Goal: Task Accomplishment & Management: Manage account settings

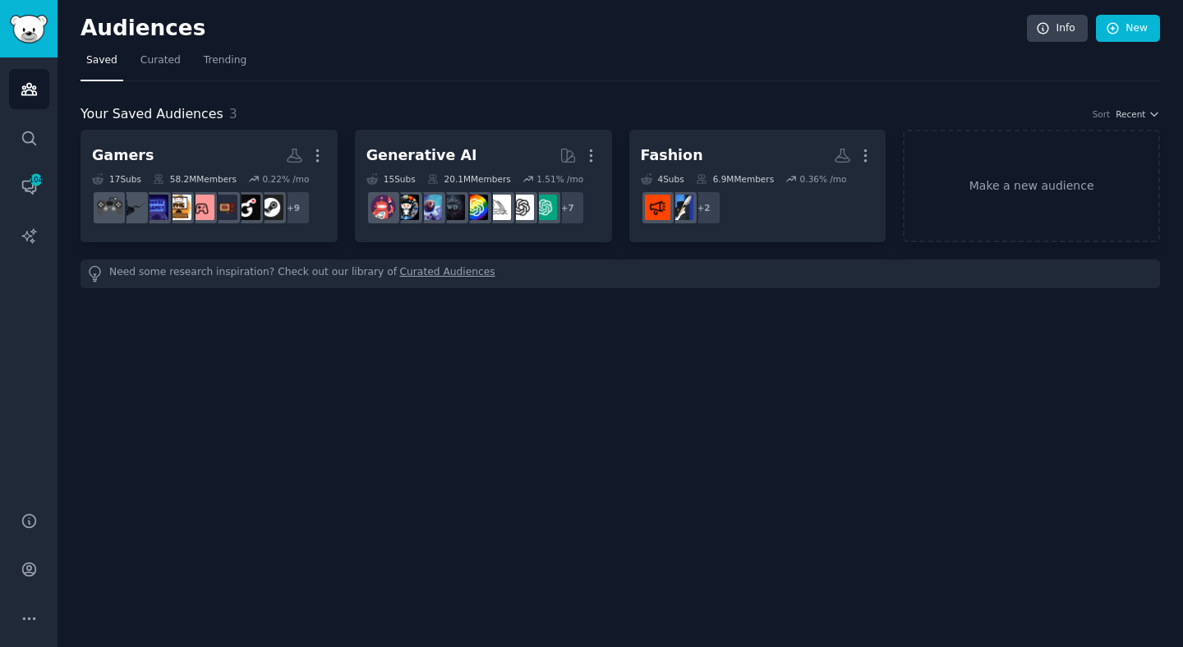
click at [662, 41] on div "Audiences Info New" at bounding box center [619, 32] width 1079 height 34
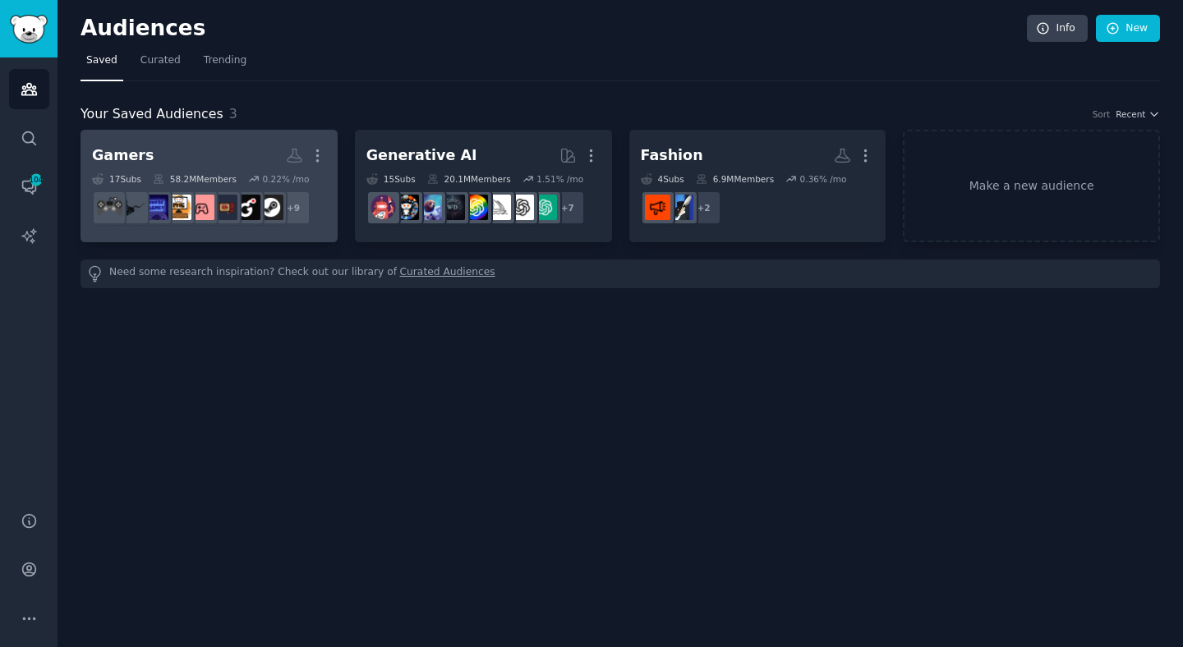
click at [264, 149] on h2 "Gamers More" at bounding box center [209, 155] width 234 height 29
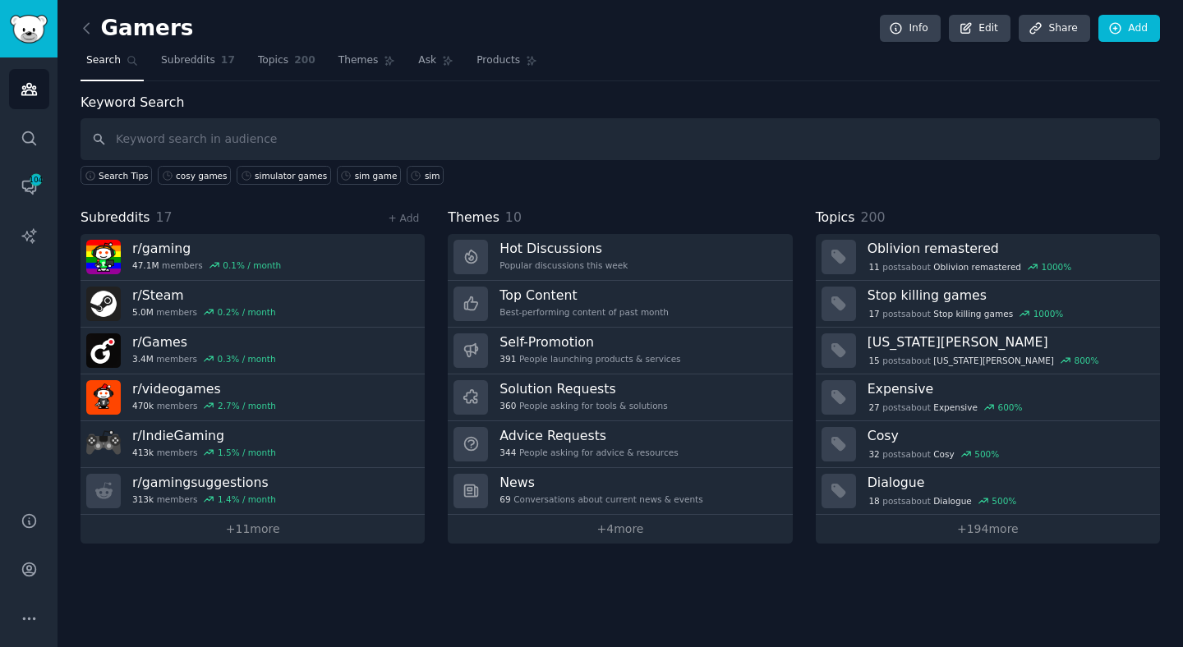
click at [491, 581] on div "Gamers Info Edit Share Add Search Subreddits 17 Topics 200 Themes Ask Products …" at bounding box center [619, 323] width 1125 height 647
click at [34, 177] on span "104" at bounding box center [36, 179] width 15 height 11
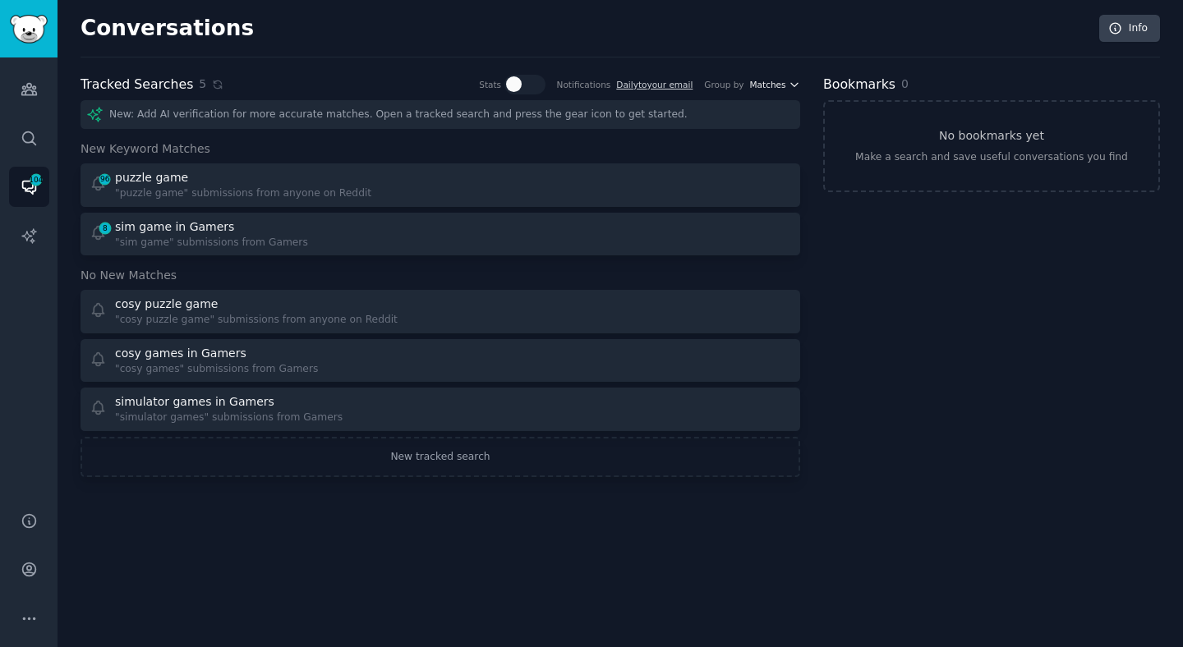
click at [784, 80] on span "Matches" at bounding box center [768, 84] width 36 height 11
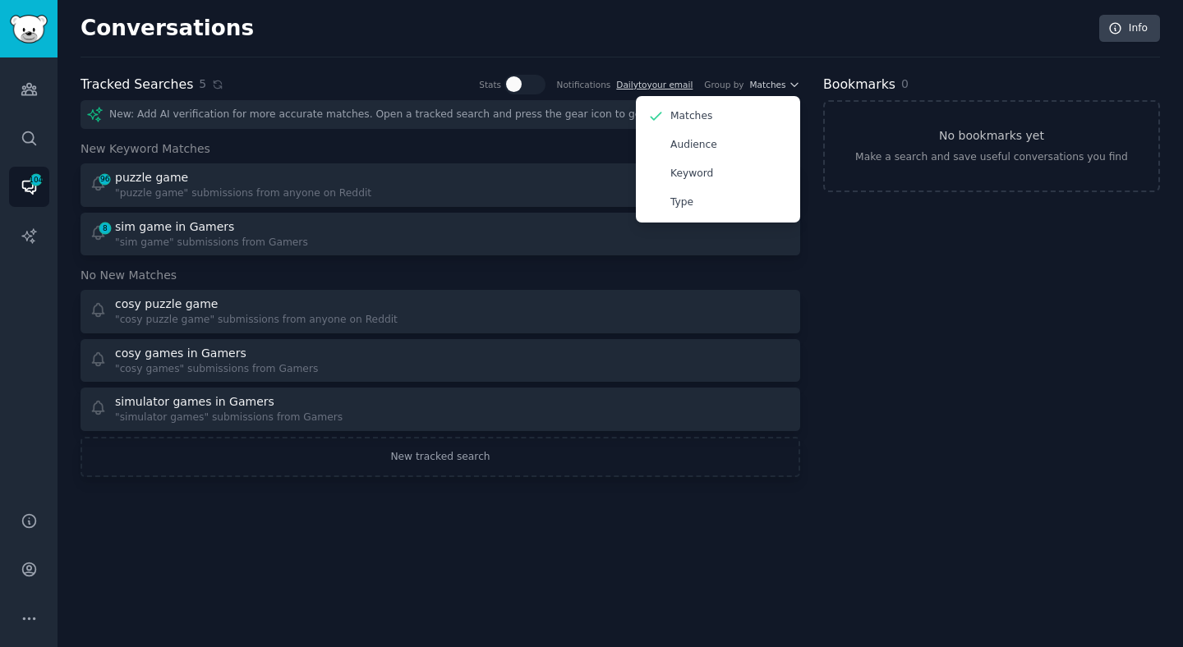
click at [821, 258] on div "Tracked Searches 5 Stats Notifications Daily to your email Group by Matches Mat…" at bounding box center [619, 276] width 1079 height 403
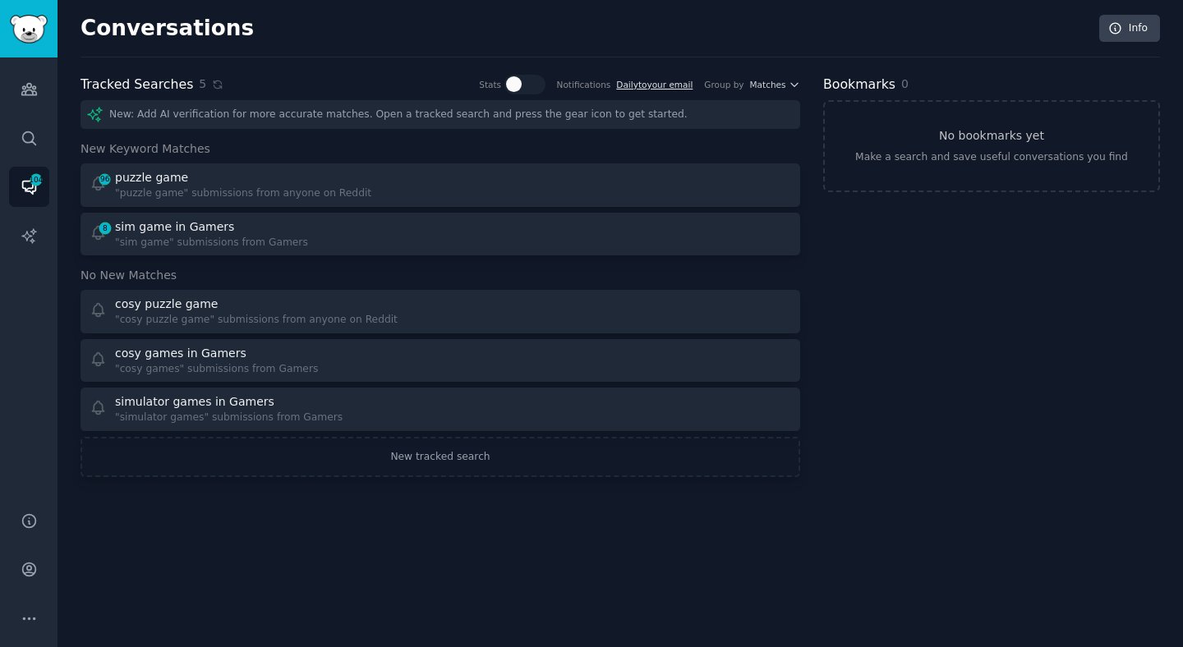
click at [678, 87] on link "Daily to your email" at bounding box center [654, 85] width 76 height 10
click at [364, 502] on div "Conversations Info Tracked Searches 5 Stats Notifications Daily to your email G…" at bounding box center [619, 323] width 1125 height 647
click at [406, 517] on div "Conversations Info Tracked Searches 5 Stats Notifications Daily to your email G…" at bounding box center [619, 323] width 1125 height 647
click at [412, 547] on div "Conversations Info Tracked Searches 5 Stats Notifications Daily to your email G…" at bounding box center [619, 323] width 1125 height 647
